Goal: Information Seeking & Learning: Learn about a topic

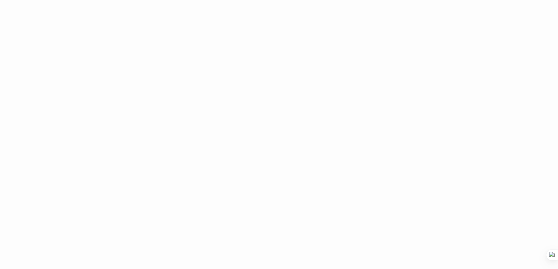
scroll to position [342, 0]
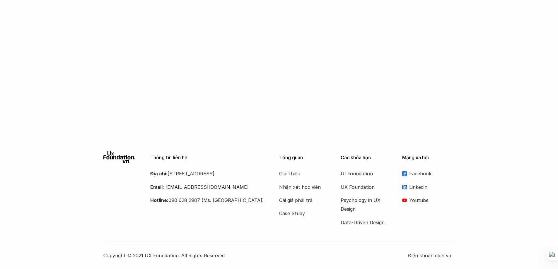
scroll to position [778, 0]
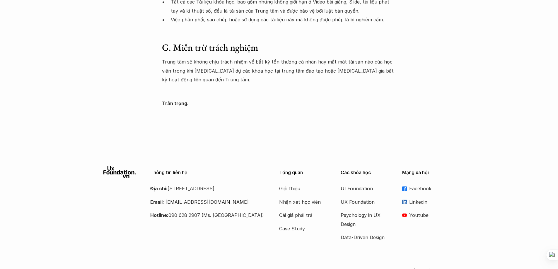
scroll to position [1011, 0]
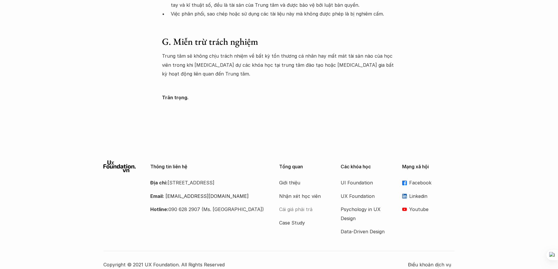
click at [287, 205] on p "Cái giá phải trả" at bounding box center [302, 209] width 47 height 9
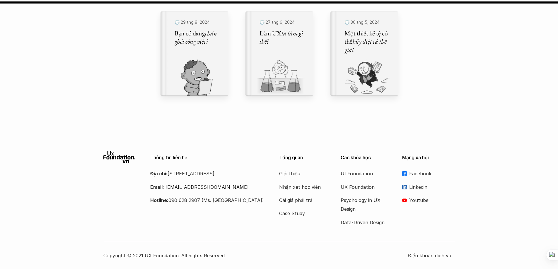
scroll to position [5746, 0]
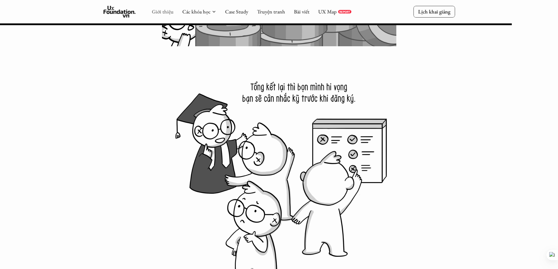
click at [167, 11] on link "Giới thiệu" at bounding box center [163, 11] width 22 height 7
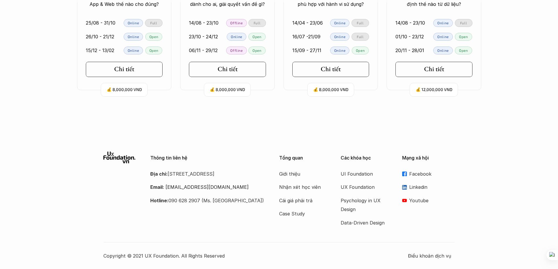
scroll to position [1140, 0]
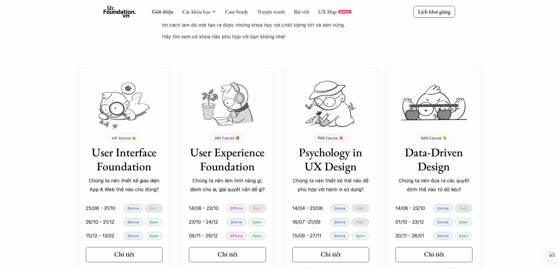
click at [321, 8] on div "Giới thiệu Các khóa học Case Study Truyện tranh Bài viết UX Map REPORT" at bounding box center [251, 12] width 199 height 12
click at [326, 14] on link "UX Map" at bounding box center [327, 11] width 18 height 7
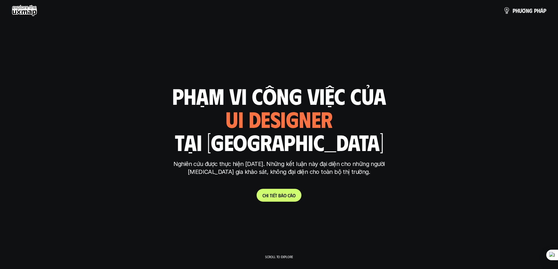
click at [283, 199] on link "C h i t i ế t b á o c á o" at bounding box center [278, 195] width 45 height 13
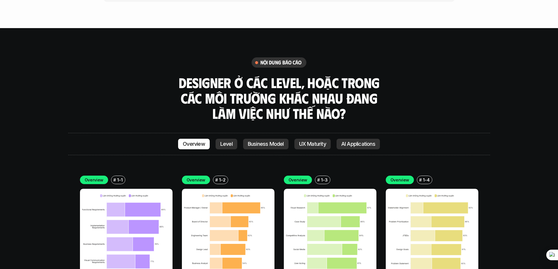
scroll to position [1785, 0]
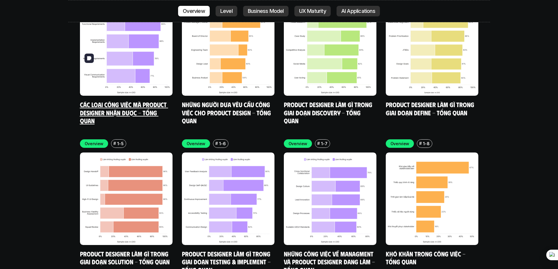
click at [122, 46] on img at bounding box center [126, 49] width 93 height 93
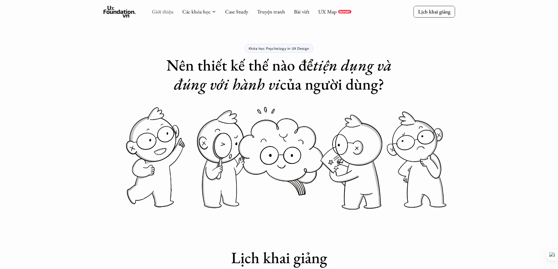
click at [166, 9] on link "Giới thiệu" at bounding box center [163, 11] width 22 height 7
drag, startPoint x: 166, startPoint y: 9, endPoint x: 187, endPoint y: 21, distance: 24.0
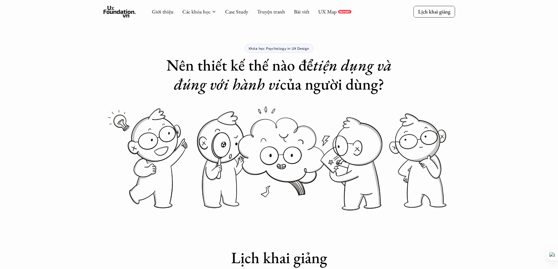
click at [167, 10] on link "Giới thiệu" at bounding box center [163, 11] width 22 height 7
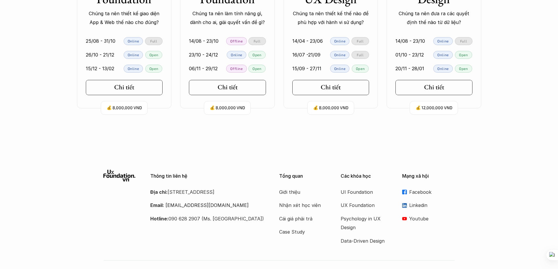
scroll to position [1326, 0]
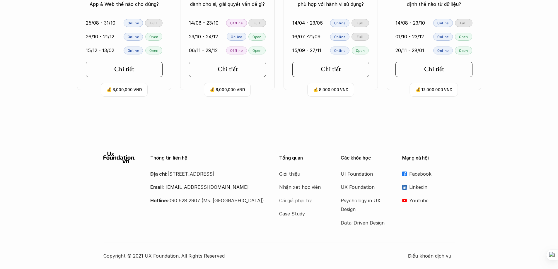
click at [297, 202] on p "Cái giá phải trả" at bounding box center [302, 200] width 47 height 9
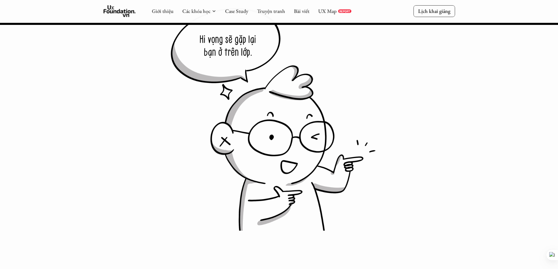
scroll to position [6673, 0]
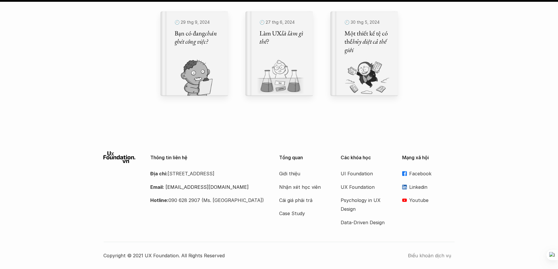
click at [443, 253] on p "Điều khoản dịch vụ" at bounding box center [431, 255] width 47 height 9
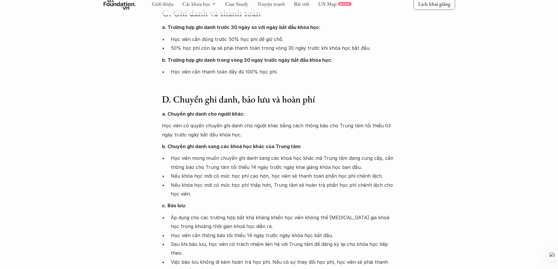
scroll to position [371, 0]
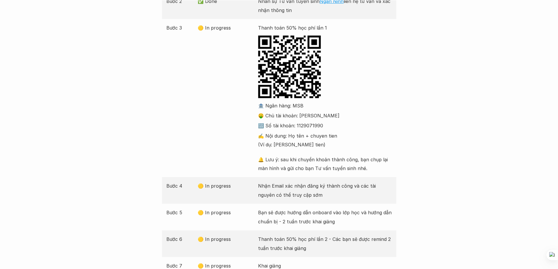
scroll to position [148, 0]
